Goal: Information Seeking & Learning: Find specific page/section

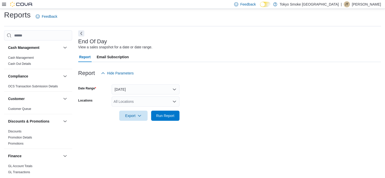
scroll to position [101, 0]
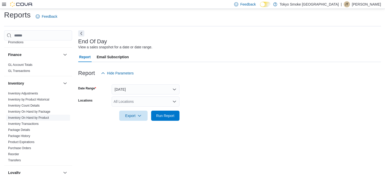
click at [34, 117] on link "Inventory On Hand by Product" at bounding box center [28, 118] width 41 height 4
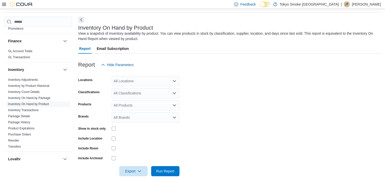
scroll to position [17, 0]
click at [148, 80] on div "All Locations" at bounding box center [146, 81] width 68 height 10
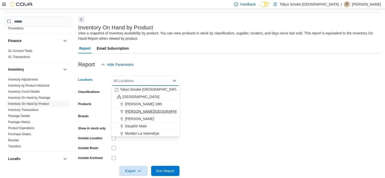
click at [151, 110] on span "[PERSON_NAME][GEOGRAPHIC_DATA]" at bounding box center [158, 111] width 66 height 5
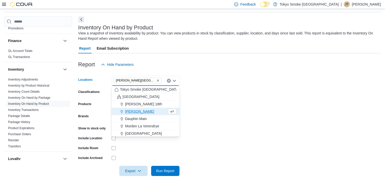
click at [249, 104] on form "Locations [PERSON_NAME][GEOGRAPHIC_DATA] Combo box. Selected. [PERSON_NAME][GEO…" at bounding box center [229, 123] width 303 height 106
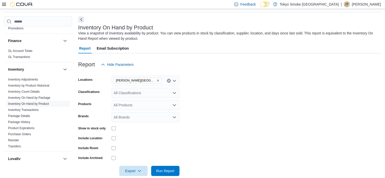
click at [151, 92] on div "All Classifications" at bounding box center [146, 93] width 68 height 10
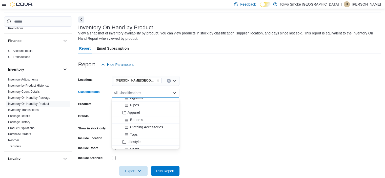
scroll to position [355, 0]
click at [144, 108] on div "Apparel" at bounding box center [146, 106] width 62 height 5
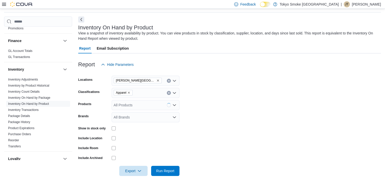
click at [349, 105] on form "Locations [PERSON_NAME][GEOGRAPHIC_DATA] Classifications Apparel Products All P…" at bounding box center [229, 123] width 303 height 106
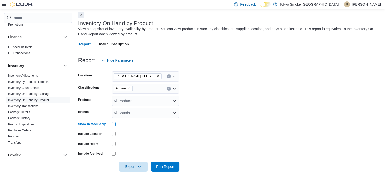
scroll to position [25, 0]
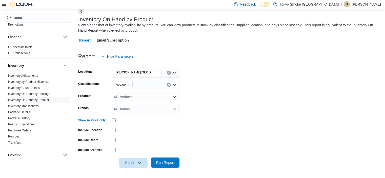
click at [174, 160] on span "Run Report" at bounding box center [165, 163] width 22 height 10
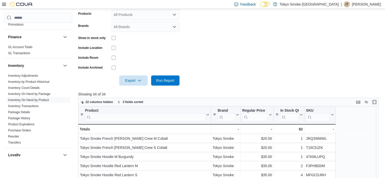
scroll to position [72, 0]
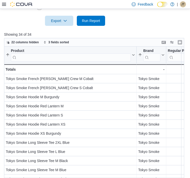
scroll to position [173, 0]
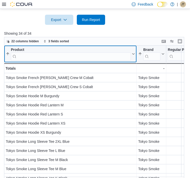
click at [27, 52] on input "search" at bounding box center [71, 56] width 120 height 8
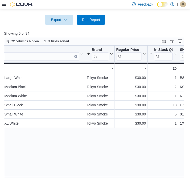
scroll to position [0, 73]
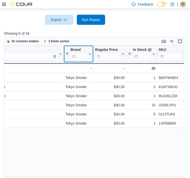
click at [90, 52] on icon at bounding box center [90, 53] width 4 height 3
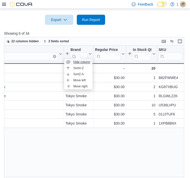
click at [85, 61] on span "Hide column" at bounding box center [81, 62] width 17 height 4
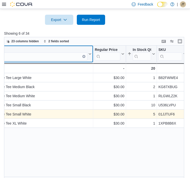
scroll to position [0, 0]
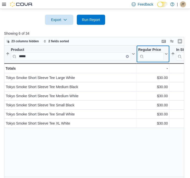
click at [166, 52] on icon at bounding box center [166, 53] width 4 height 3
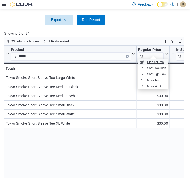
click at [160, 61] on span "Hide column" at bounding box center [155, 62] width 17 height 4
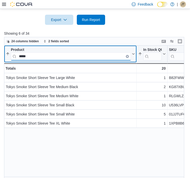
click at [68, 52] on input "*****" at bounding box center [71, 56] width 120 height 8
type input "*"
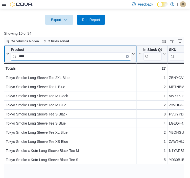
click at [38, 52] on input "****" at bounding box center [71, 56] width 120 height 8
type input "*"
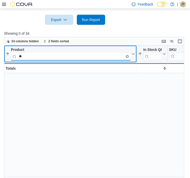
type input "*"
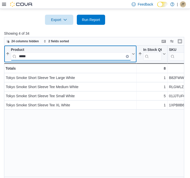
click at [61, 52] on input "*****" at bounding box center [71, 56] width 120 height 8
type input "*"
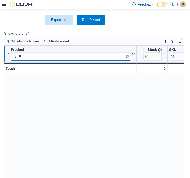
type input "*"
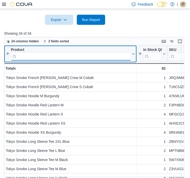
click at [87, 52] on input "search" at bounding box center [71, 56] width 120 height 8
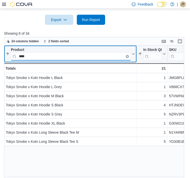
click at [65, 52] on input "****" at bounding box center [71, 56] width 120 height 8
type input "*"
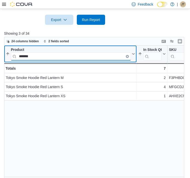
click at [68, 52] on input "*******" at bounding box center [71, 56] width 120 height 8
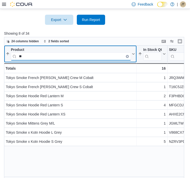
type input "*"
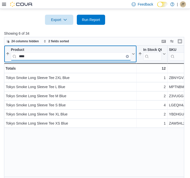
click at [126, 52] on input "****" at bounding box center [71, 56] width 120 height 8
type input "*"
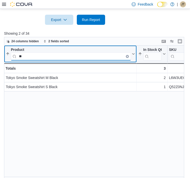
type input "*"
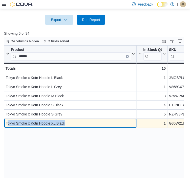
drag, startPoint x: 65, startPoint y: 116, endPoint x: 7, endPoint y: 118, distance: 57.8
click at [7, 120] on div "Tokyo Smoke x Kotn Hoodie XL Black" at bounding box center [70, 123] width 129 height 6
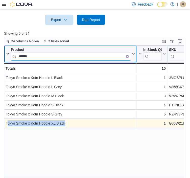
type input "****"
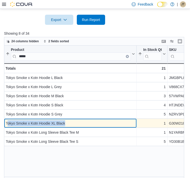
drag, startPoint x: 65, startPoint y: 117, endPoint x: 7, endPoint y: 116, distance: 58.2
click at [7, 120] on div "Tokyo Smoke x Kotn Hoodie XL Black" at bounding box center [70, 123] width 129 height 6
copy div "okyo Smoke x Kotn Hoodie XL Black"
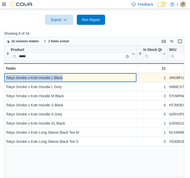
drag, startPoint x: 65, startPoint y: 73, endPoint x: 5, endPoint y: 72, distance: 59.5
click at [5, 73] on div "Tokyo Smoke x Kotn Hoodie L Black - Product, column 1, row 1" at bounding box center [70, 77] width 133 height 9
copy div "Tokyo Smoke x Kotn Hoodie L Black"
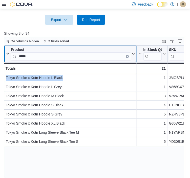
click at [50, 52] on input "****" at bounding box center [71, 56] width 120 height 8
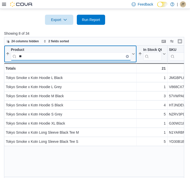
type input "*"
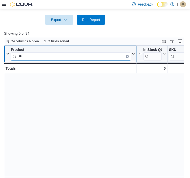
type input "*"
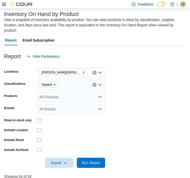
scroll to position [22, 0]
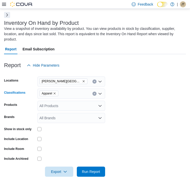
click at [94, 92] on button "Clear input" at bounding box center [95, 94] width 4 height 4
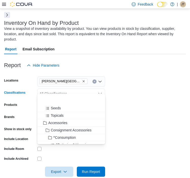
scroll to position [101, 0]
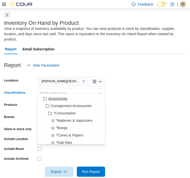
click at [70, 100] on div "Accessories" at bounding box center [72, 98] width 62 height 5
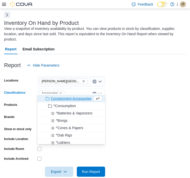
click at [174, 101] on form "Locations Brandon Corral Centre Classifications Accessories Combo box. Selected…" at bounding box center [95, 123] width 182 height 106
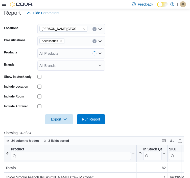
scroll to position [123, 0]
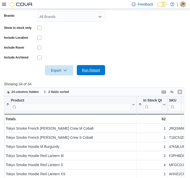
click at [89, 68] on span "Run Report" at bounding box center [91, 70] width 22 height 10
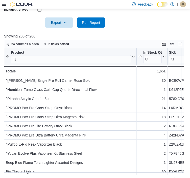
scroll to position [173, 0]
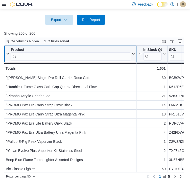
click at [90, 53] on input "search" at bounding box center [71, 56] width 120 height 8
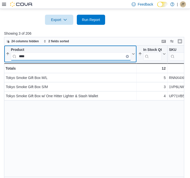
type input "****"
click at [128, 55] on button "Clear input" at bounding box center [127, 56] width 3 height 3
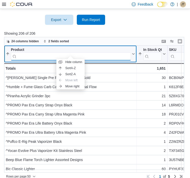
click at [126, 52] on input "search" at bounding box center [71, 56] width 120 height 8
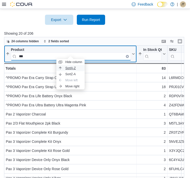
type input "***"
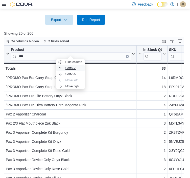
click at [78, 70] on button "Sort A-Z" at bounding box center [70, 68] width 28 height 6
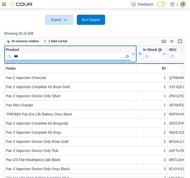
click at [70, 52] on input "***" at bounding box center [68, 56] width 125 height 8
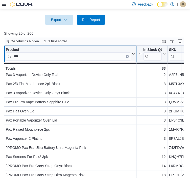
click at [128, 55] on button "Clear input" at bounding box center [127, 56] width 3 height 3
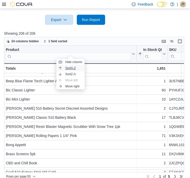
click at [80, 67] on button "Sort A-Z" at bounding box center [70, 68] width 28 height 6
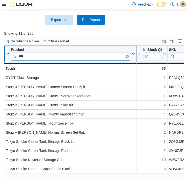
scroll to position [0, 0]
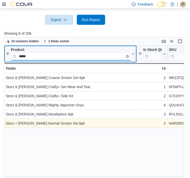
type input "*****"
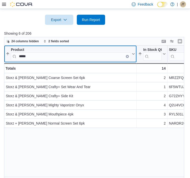
click at [128, 56] on icon "Clear input" at bounding box center [127, 56] width 1 height 1
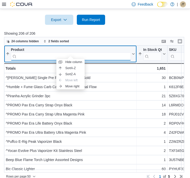
click at [121, 52] on input "search" at bounding box center [71, 56] width 120 height 8
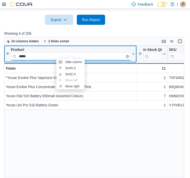
type input "*****"
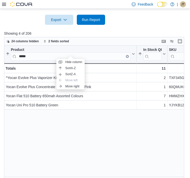
click at [71, 117] on div "Product ***** Sorted by In Stock Qty, ascending , then sorted by Product, ascen…" at bounding box center [96, 113] width 184 height 134
click at [74, 69] on span "Sort A-Z" at bounding box center [71, 68] width 10 height 4
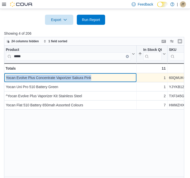
drag, startPoint x: 91, startPoint y: 72, endPoint x: 5, endPoint y: 72, distance: 86.1
click at [5, 73] on div "Yocan Evolve Plus Concentrate Vaporizer Sakura Pink - Product, column 1, row 1" at bounding box center [70, 77] width 133 height 9
copy div "Yocan Evolve Plus Concentrate Vaporizer Sakura Pink"
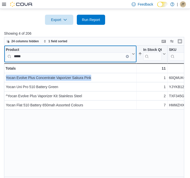
click at [127, 55] on button "Clear input" at bounding box center [127, 56] width 3 height 3
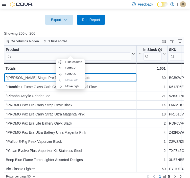
click at [17, 52] on input "search" at bounding box center [68, 56] width 125 height 8
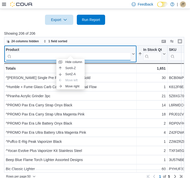
click at [18, 52] on input "search" at bounding box center [68, 56] width 125 height 8
click at [66, 52] on input "search" at bounding box center [68, 56] width 125 height 8
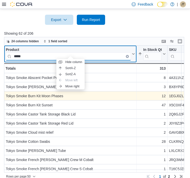
type input "*****"
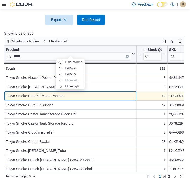
click at [120, 93] on div "Tokyo Smoke Burn Kit Moon Phases" at bounding box center [70, 96] width 129 height 6
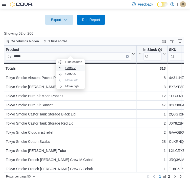
click at [77, 68] on button "Sort A-Z" at bounding box center [70, 68] width 28 height 6
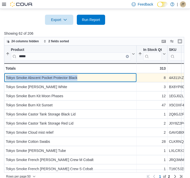
drag, startPoint x: 78, startPoint y: 72, endPoint x: 6, endPoint y: 71, distance: 71.7
click at [6, 75] on div "Tokyo Smoke Abscent Pocket Protector Black" at bounding box center [70, 78] width 129 height 6
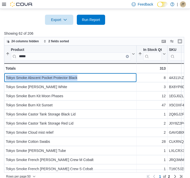
copy div "Tokyo Smoke Abscent Pocket Protector Black"
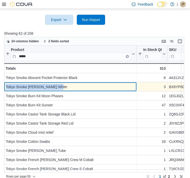
drag, startPoint x: 60, startPoint y: 81, endPoint x: 6, endPoint y: 81, distance: 54.2
click at [6, 84] on div "Tokyo Smoke Bong Voong White" at bounding box center [70, 87] width 129 height 6
copy div "Tokyo Smoke Bong Voong White"
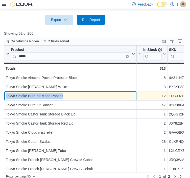
drag, startPoint x: 63, startPoint y: 89, endPoint x: 4, endPoint y: 90, distance: 58.5
click at [4, 91] on div "Tokyo Smoke Burn Kit Moon Phases - Product, column 1, row 3" at bounding box center [70, 95] width 133 height 9
copy div "Tokyo Smoke Burn Kit Moon Phases"
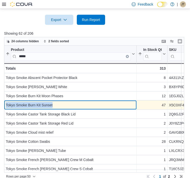
drag, startPoint x: 52, startPoint y: 99, endPoint x: 6, endPoint y: 99, distance: 46.6
click at [6, 102] on div "Tokyo Smoke Burn Kit Sunset" at bounding box center [70, 105] width 129 height 6
copy div "Tokyo Smoke Burn Kit Sunset"
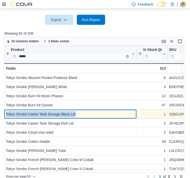
drag, startPoint x: 75, startPoint y: 110, endPoint x: 6, endPoint y: 108, distance: 69.1
click at [6, 111] on div "Tokyo Smoke Castor Tank Storage Black Lid" at bounding box center [70, 114] width 129 height 6
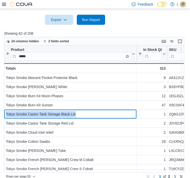
copy div "Tokyo Smoke Castor Tank Storage Black Lid"
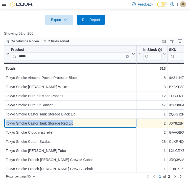
drag, startPoint x: 73, startPoint y: 118, endPoint x: 6, endPoint y: 117, distance: 66.9
click at [6, 120] on div "Tokyo Smoke Castor Tank Storage Red Lid" at bounding box center [70, 123] width 129 height 6
copy div "Tokyo Smoke Castor Tank Storage Red Lid"
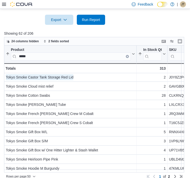
scroll to position [51, 0]
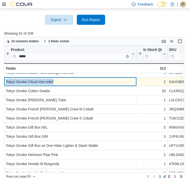
drag, startPoint x: 54, startPoint y: 76, endPoint x: 6, endPoint y: 76, distance: 48.6
click at [6, 79] on div "Tokyo Smoke Cloud mist relief" at bounding box center [70, 82] width 129 height 6
copy div "Tokyo Smoke Cloud mist relief"
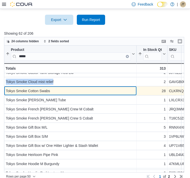
click at [51, 88] on div "Tokyo Smoke Cotton Swabs" at bounding box center [70, 91] width 129 height 6
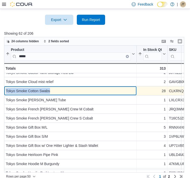
drag, startPoint x: 50, startPoint y: 85, endPoint x: 6, endPoint y: 84, distance: 43.6
click at [6, 88] on div "Tokyo Smoke Cotton Swabs" at bounding box center [70, 91] width 129 height 6
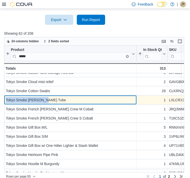
drag, startPoint x: 45, startPoint y: 94, endPoint x: 5, endPoint y: 92, distance: 40.3
click at [5, 95] on div "Tokyo Smoke Dube Tube - Product, column 1, row 9" at bounding box center [70, 99] width 133 height 9
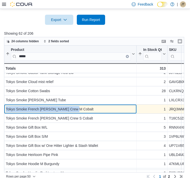
drag, startPoint x: 76, startPoint y: 103, endPoint x: 5, endPoint y: 106, distance: 71.2
click at [5, 106] on div "Tokyo Smoke French Terry Crew M Cobalt - Product, column 1, row 10" at bounding box center [70, 109] width 133 height 9
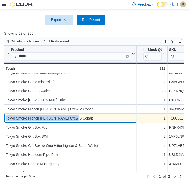
drag, startPoint x: 68, startPoint y: 112, endPoint x: 6, endPoint y: 111, distance: 61.5
click at [6, 115] on div "Tokyo Smoke French [PERSON_NAME] Crew S Cobalt" at bounding box center [70, 118] width 129 height 6
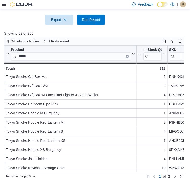
scroll to position [152, 0]
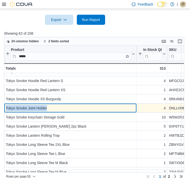
drag, startPoint x: 48, startPoint y: 103, endPoint x: 6, endPoint y: 100, distance: 42.2
click at [6, 105] on div "Tokyo Smoke Joint Holder" at bounding box center [70, 108] width 129 height 6
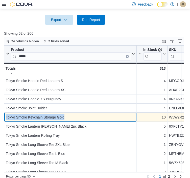
drag, startPoint x: 66, startPoint y: 112, endPoint x: 6, endPoint y: 111, distance: 59.8
click at [6, 114] on div "Tokyo Smoke Keychain Storage Gold" at bounding box center [70, 117] width 129 height 6
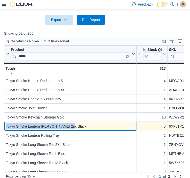
drag, startPoint x: 70, startPoint y: 120, endPoint x: 5, endPoint y: 120, distance: 65.1
click at [5, 122] on div "Tokyo Smoke Lantern Ginder 2pc Black - Product, column 1, row 23" at bounding box center [70, 126] width 133 height 9
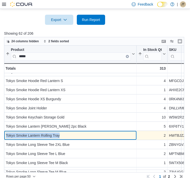
drag, startPoint x: 63, startPoint y: 130, endPoint x: 6, endPoint y: 128, distance: 56.5
click at [6, 132] on div "Tokyo Smoke Lantern Rolling Tray" at bounding box center [70, 135] width 129 height 6
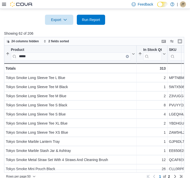
scroll to position [253, 0]
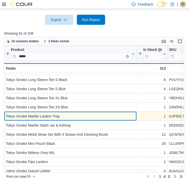
click at [62, 113] on div "Tokyo Smoke Marble Lantern Tray" at bounding box center [70, 116] width 129 height 6
drag, startPoint x: 60, startPoint y: 110, endPoint x: 6, endPoint y: 110, distance: 53.7
click at [6, 113] on div "Tokyo Smoke Marble Lantern Tray" at bounding box center [70, 116] width 129 height 6
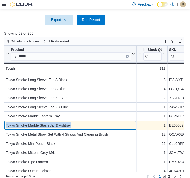
drag, startPoint x: 72, startPoint y: 121, endPoint x: 6, endPoint y: 119, distance: 66.6
click at [6, 122] on div "Tokyo Smoke Marble Stash Jar & Ashtray" at bounding box center [70, 125] width 129 height 6
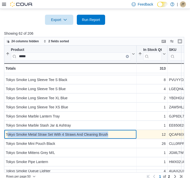
drag, startPoint x: 109, startPoint y: 128, endPoint x: 7, endPoint y: 129, distance: 101.8
click at [7, 131] on div "Tokyo Smoke Metal Straw Set With 4 Straws And Cleaning Brush" at bounding box center [70, 134] width 129 height 6
drag, startPoint x: 5, startPoint y: 127, endPoint x: 129, endPoint y: 125, distance: 123.3
click at [129, 130] on div "Tokyo Smoke Metal Straw Set With 4 Straws And Cleaning Brush - Product, column …" at bounding box center [70, 134] width 133 height 9
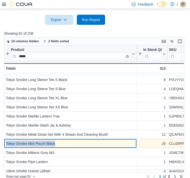
drag, startPoint x: 55, startPoint y: 138, endPoint x: 6, endPoint y: 138, distance: 49.1
click at [6, 141] on div "Tokyo Smoke Mini Pouch Black" at bounding box center [70, 144] width 129 height 6
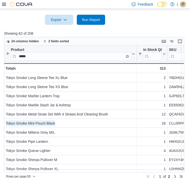
scroll to position [279, 0]
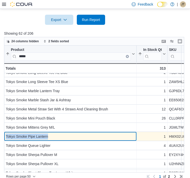
drag, startPoint x: 50, startPoint y: 130, endPoint x: 5, endPoint y: 129, distance: 44.8
click at [5, 132] on div "Tokyo Smoke Pipe Lantern - Product, column 1, row 38" at bounding box center [70, 136] width 133 height 9
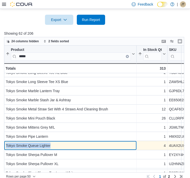
drag, startPoint x: 51, startPoint y: 141, endPoint x: 5, endPoint y: 140, distance: 45.6
click at [5, 141] on div "Tokyo Smoke Queue Lighter - Product, column 1, row 39" at bounding box center [70, 145] width 133 height 9
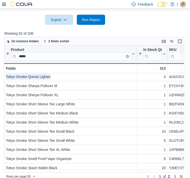
scroll to position [359, 0]
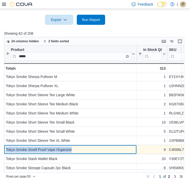
drag, startPoint x: 73, startPoint y: 140, endPoint x: 6, endPoint y: 139, distance: 66.6
click at [6, 147] on div "Tokyo Smoke Smell Proof Vape Organizer" at bounding box center [70, 150] width 129 height 6
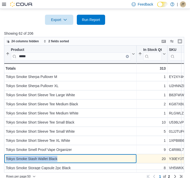
drag, startPoint x: 58, startPoint y: 150, endPoint x: 5, endPoint y: 150, distance: 52.9
click at [5, 154] on div "Tokyo Smoke Stash Wallet Black - Product, column 1, row 49" at bounding box center [70, 158] width 133 height 9
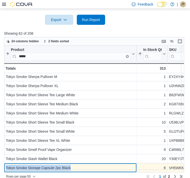
drag, startPoint x: 77, startPoint y: 160, endPoint x: 6, endPoint y: 159, distance: 71.2
click at [6, 165] on div "Tokyo Smoke Storage Capsule 2pc Black" at bounding box center [70, 168] width 129 height 6
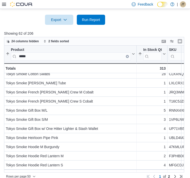
scroll to position [76, 0]
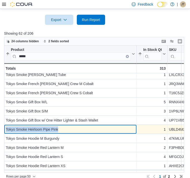
drag, startPoint x: 60, startPoint y: 123, endPoint x: 4, endPoint y: 123, distance: 56.0
click at [4, 125] on div "Tokyo Smoke Heirloom Pipe Pink - Product, column 1, row 15" at bounding box center [70, 129] width 133 height 9
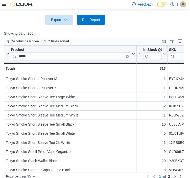
scroll to position [359, 0]
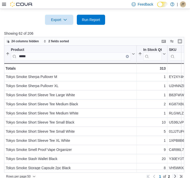
click at [176, 173] on link "Next page" at bounding box center [175, 176] width 6 height 6
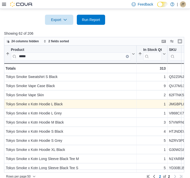
scroll to position [0, 0]
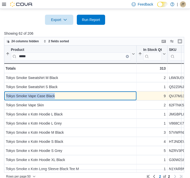
drag, startPoint x: 58, startPoint y: 89, endPoint x: 5, endPoint y: 91, distance: 52.7
click at [5, 91] on div "Tokyo Smoke Vape Case Black - Product, column 1, row 53" at bounding box center [70, 95] width 133 height 9
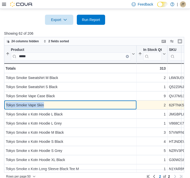
drag, startPoint x: 44, startPoint y: 100, endPoint x: 5, endPoint y: 97, distance: 39.1
click at [5, 101] on div "Tokyo Smoke Vape Skin - Product, column 1, row 54" at bounding box center [70, 105] width 133 height 9
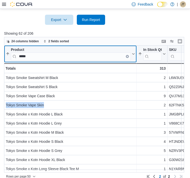
click at [126, 55] on button "Clear input" at bounding box center [127, 56] width 3 height 3
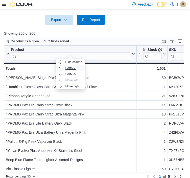
click at [66, 68] on span "Sort A-Z" at bounding box center [71, 68] width 10 height 4
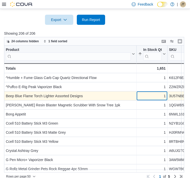
click at [142, 93] on div "1" at bounding box center [153, 96] width 28 height 6
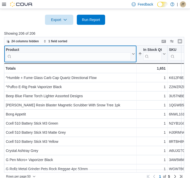
click at [57, 53] on input "search" at bounding box center [68, 56] width 125 height 8
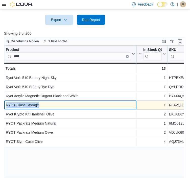
drag, startPoint x: 38, startPoint y: 99, endPoint x: 6, endPoint y: 98, distance: 32.4
click at [6, 102] on div "RYOT Glass Storage" at bounding box center [70, 105] width 129 height 6
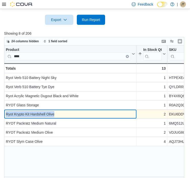
drag, startPoint x: 56, startPoint y: 108, endPoint x: 7, endPoint y: 110, distance: 49.2
click at [7, 111] on div "Ryot Krypto Kit Hardshell Olive" at bounding box center [70, 114] width 129 height 6
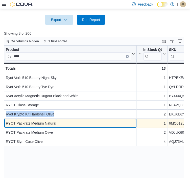
click at [61, 120] on div "RYOT Packratz Medium Natural" at bounding box center [70, 123] width 129 height 6
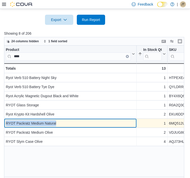
drag, startPoint x: 58, startPoint y: 117, endPoint x: 6, endPoint y: 119, distance: 51.4
click at [6, 120] on div "RYOT Packratz Medium Natural" at bounding box center [70, 123] width 129 height 6
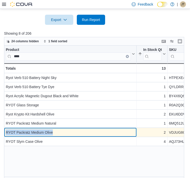
drag, startPoint x: 53, startPoint y: 127, endPoint x: 4, endPoint y: 126, distance: 48.4
click at [4, 128] on div "RYOT Packratz Medium Olive - Product, column 1, row 7" at bounding box center [70, 132] width 133 height 9
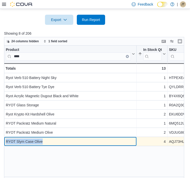
drag, startPoint x: 44, startPoint y: 136, endPoint x: 5, endPoint y: 134, distance: 39.5
click at [5, 137] on div "RYOT Slym Case Olive - Product, column 1, row 8" at bounding box center [70, 141] width 133 height 9
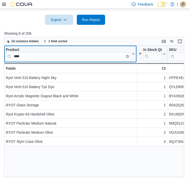
drag, startPoint x: 43, startPoint y: 52, endPoint x: 20, endPoint y: 53, distance: 22.3
click at [20, 53] on input "****" at bounding box center [68, 56] width 125 height 8
type input "*"
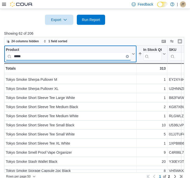
scroll to position [359, 0]
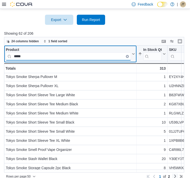
type input "*****"
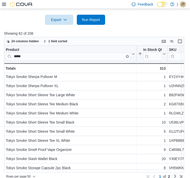
click at [178, 173] on link "Next page" at bounding box center [175, 176] width 6 height 6
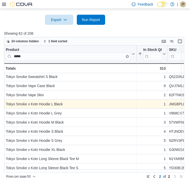
scroll to position [0, 0]
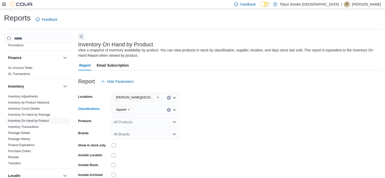
click at [168, 108] on button "Clear input" at bounding box center [169, 110] width 4 height 4
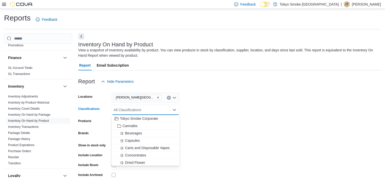
click at [282, 77] on div "Report Hide Parameters" at bounding box center [229, 81] width 303 height 10
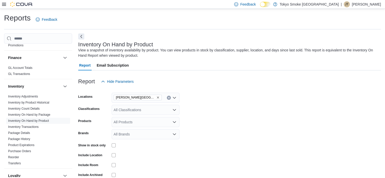
click at [1, 2] on div "Feedback Dark Mode Tokyo Smoke Canada | JT Julie Thorkelson" at bounding box center [192, 4] width 385 height 9
click at [5, 3] on icon at bounding box center [4, 4] width 4 height 4
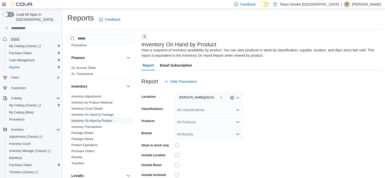
click at [18, 37] on span "Home" at bounding box center [15, 39] width 8 height 4
